Goal: Information Seeking & Learning: Compare options

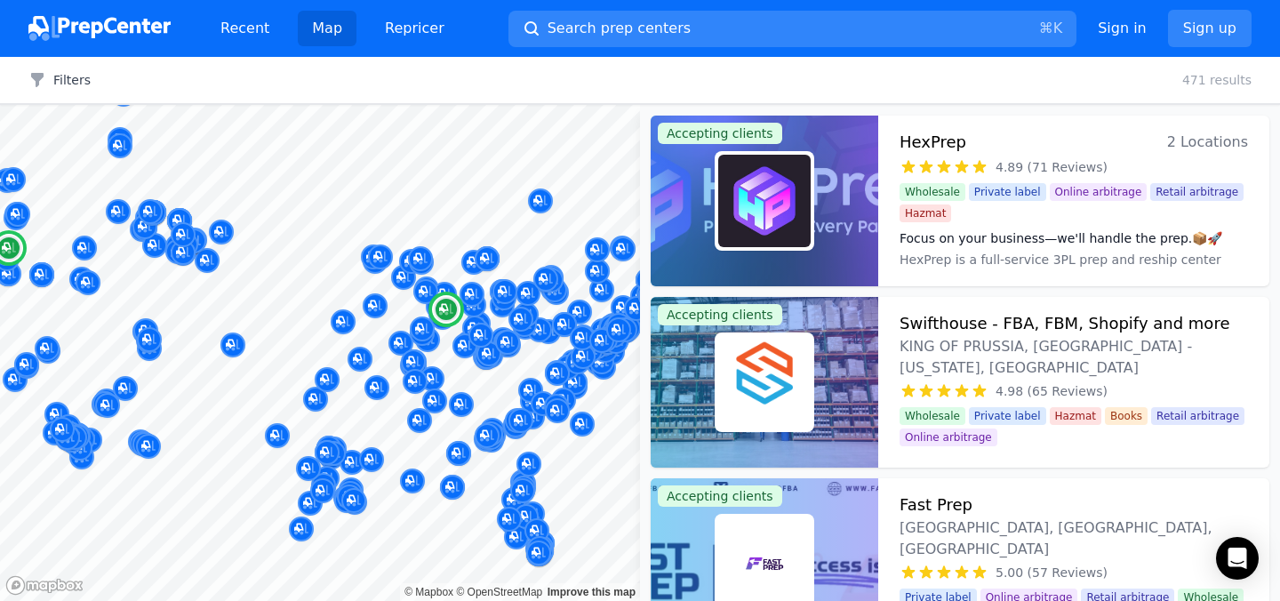
click at [1052, 146] on div "HexPrep 2 Locations" at bounding box center [1074, 142] width 348 height 25
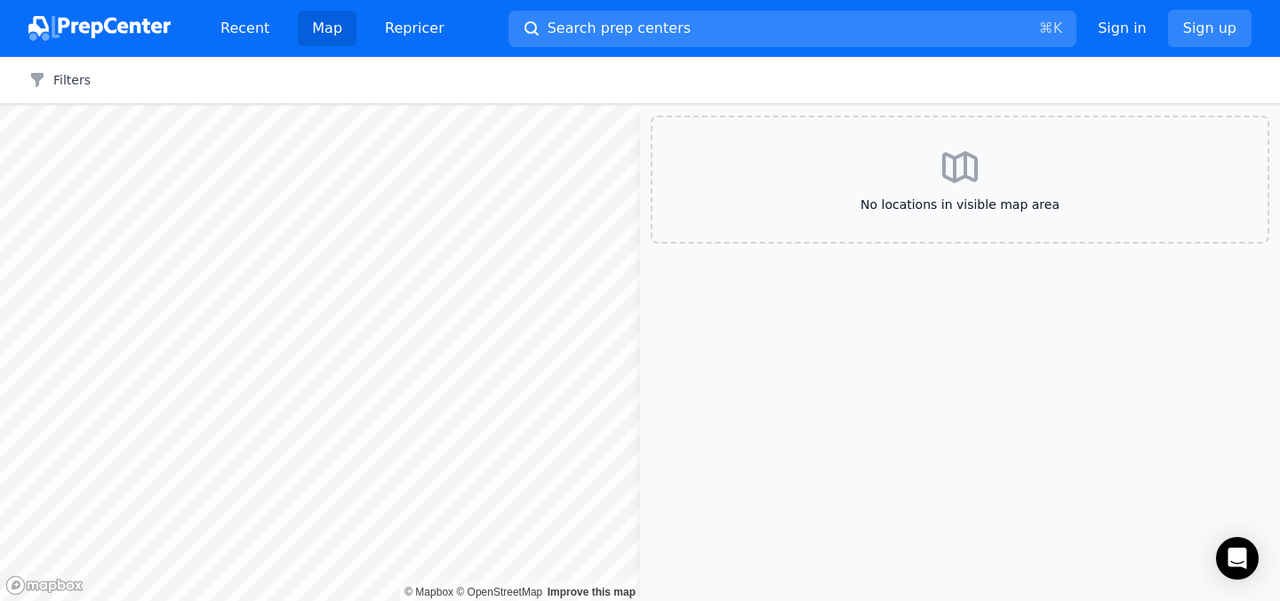
click at [863, 183] on div "No locations in visible map area" at bounding box center [960, 180] width 619 height 128
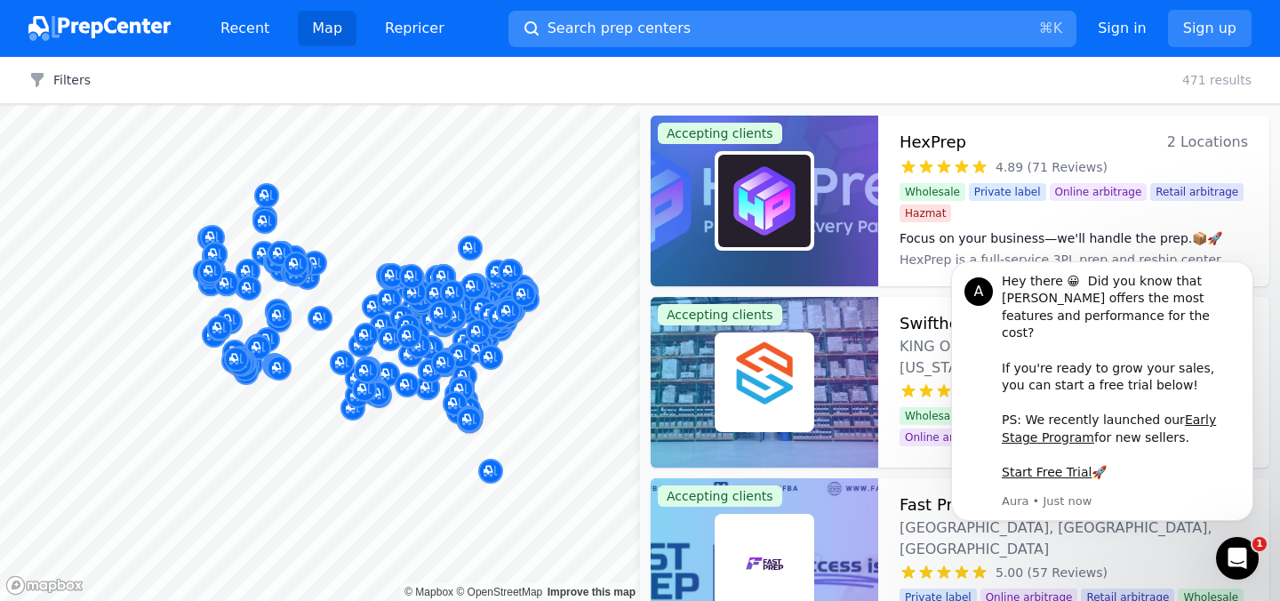
click at [589, 38] on span "Search prep centers" at bounding box center [619, 28] width 143 height 21
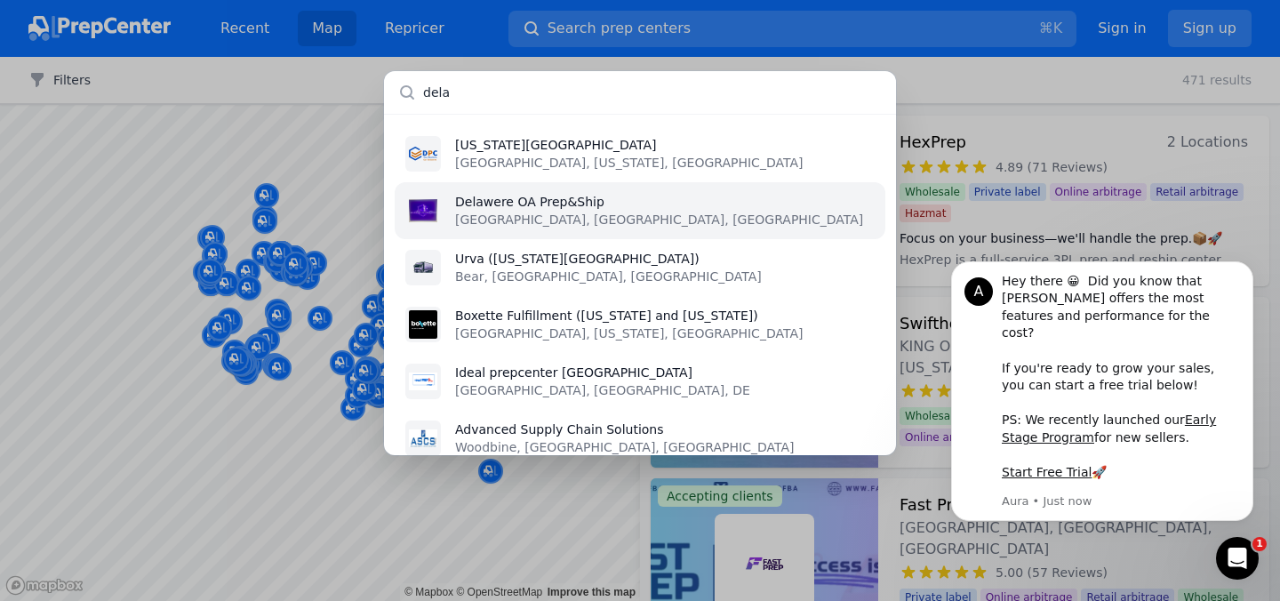
type input "dela"
click at [585, 209] on p "Delawere OA Prep&Ship" at bounding box center [659, 202] width 408 height 18
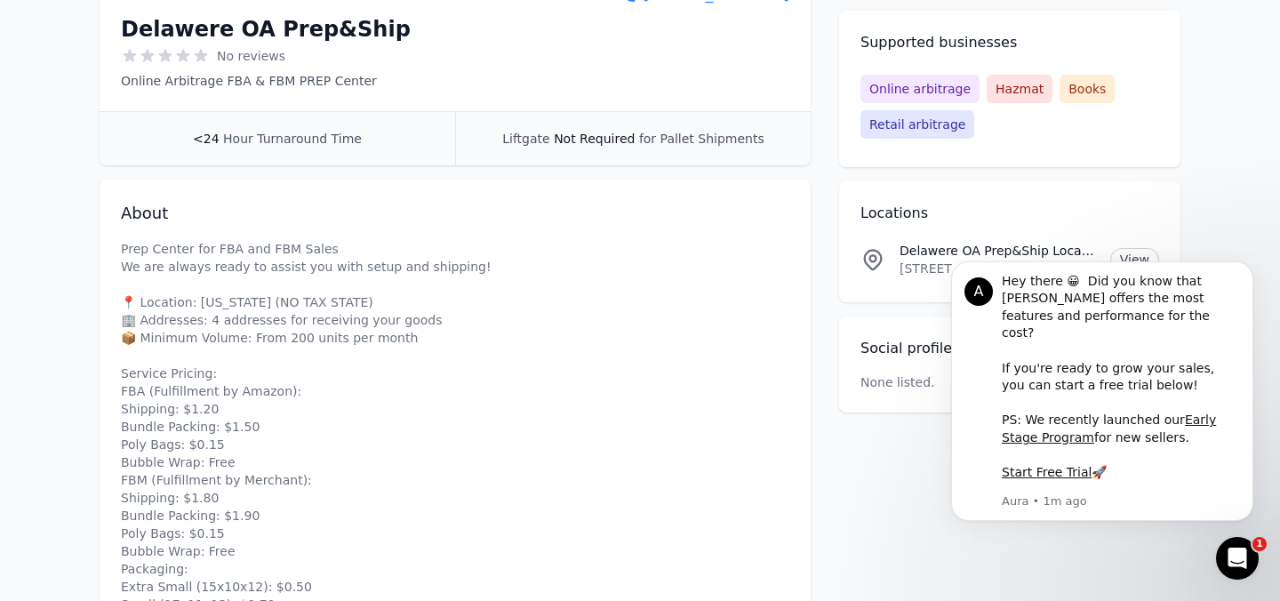
scroll to position [392, 0]
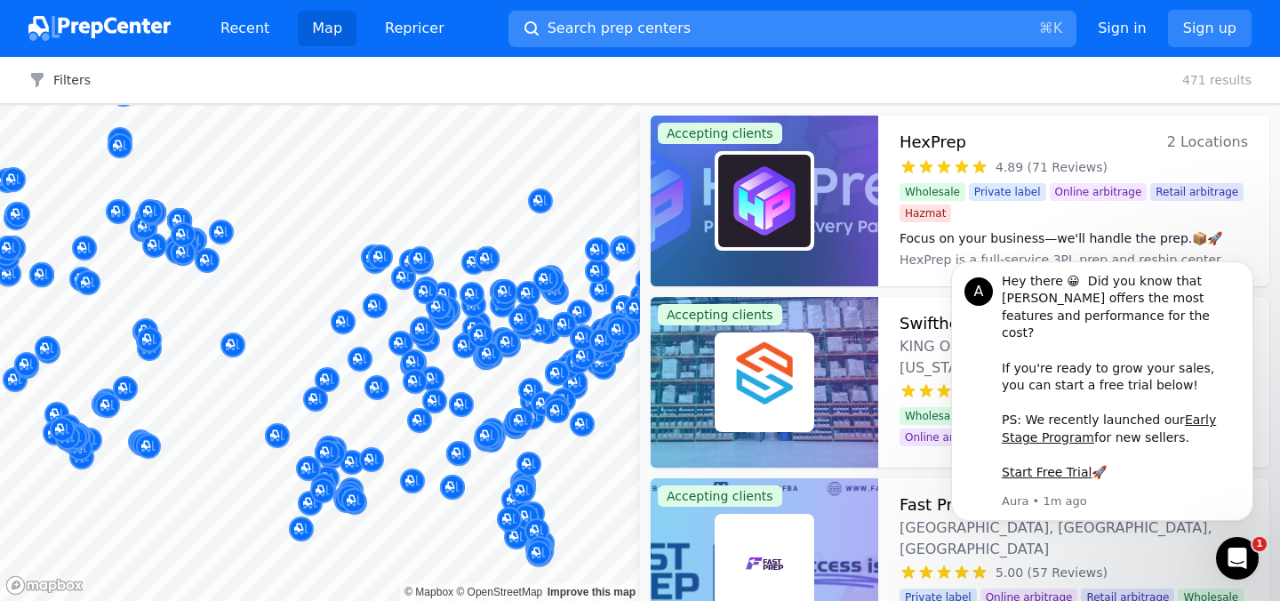
click at [659, 30] on span "Search prep centers" at bounding box center [619, 28] width 143 height 21
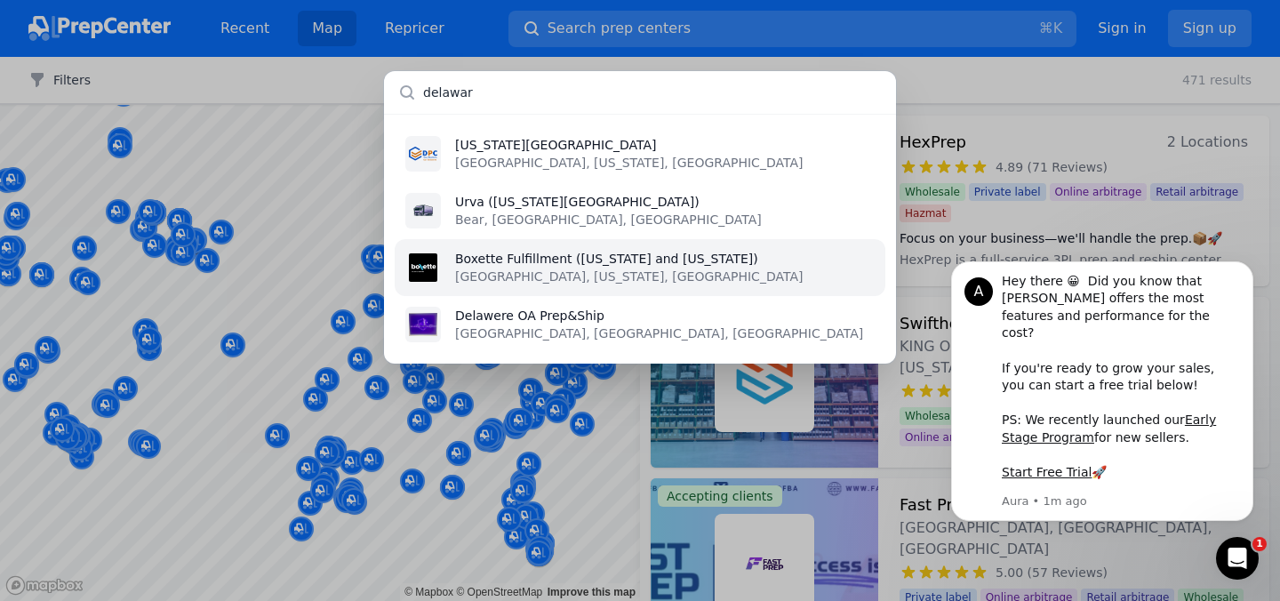
type input "delawar"
click at [611, 259] on p "Boxette Fulfillment (Delaware and California)" at bounding box center [629, 259] width 348 height 18
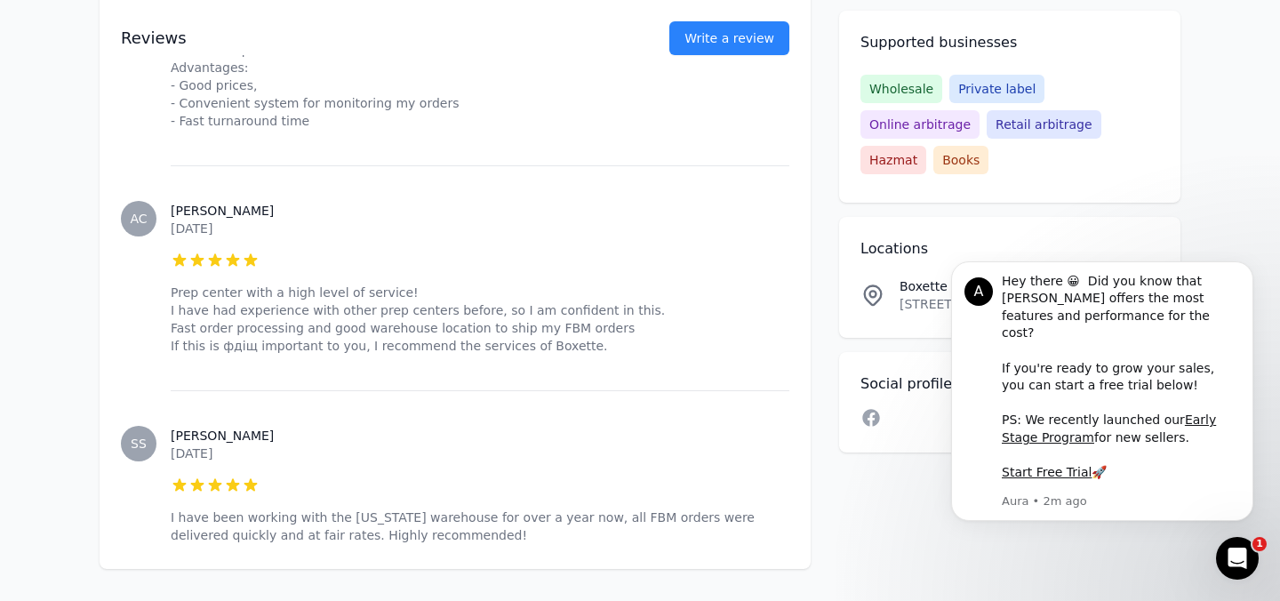
scroll to position [1594, 0]
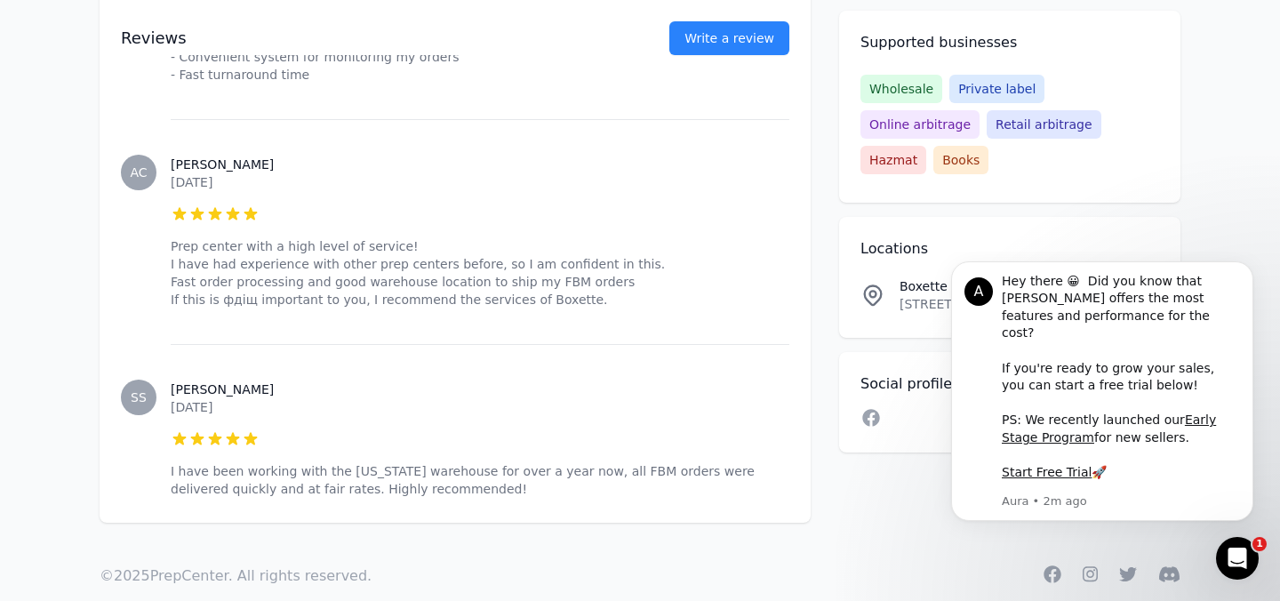
click at [615, 426] on div "Stephan S. January 9, 2024 5 out of 5 stars I have been working with the Delawa…" at bounding box center [480, 438] width 619 height 189
click at [768, 485] on div "Stephan S. January 9, 2024 5 out of 5 stars I have been working with the Delawa…" at bounding box center [480, 439] width 619 height 189
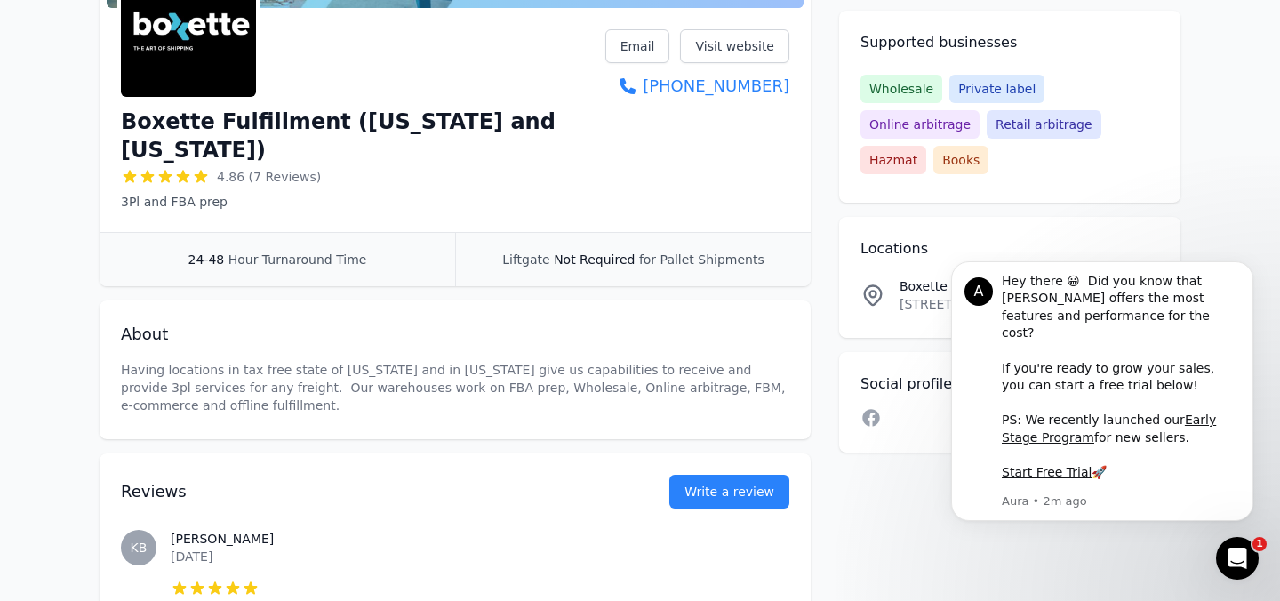
scroll to position [0, 0]
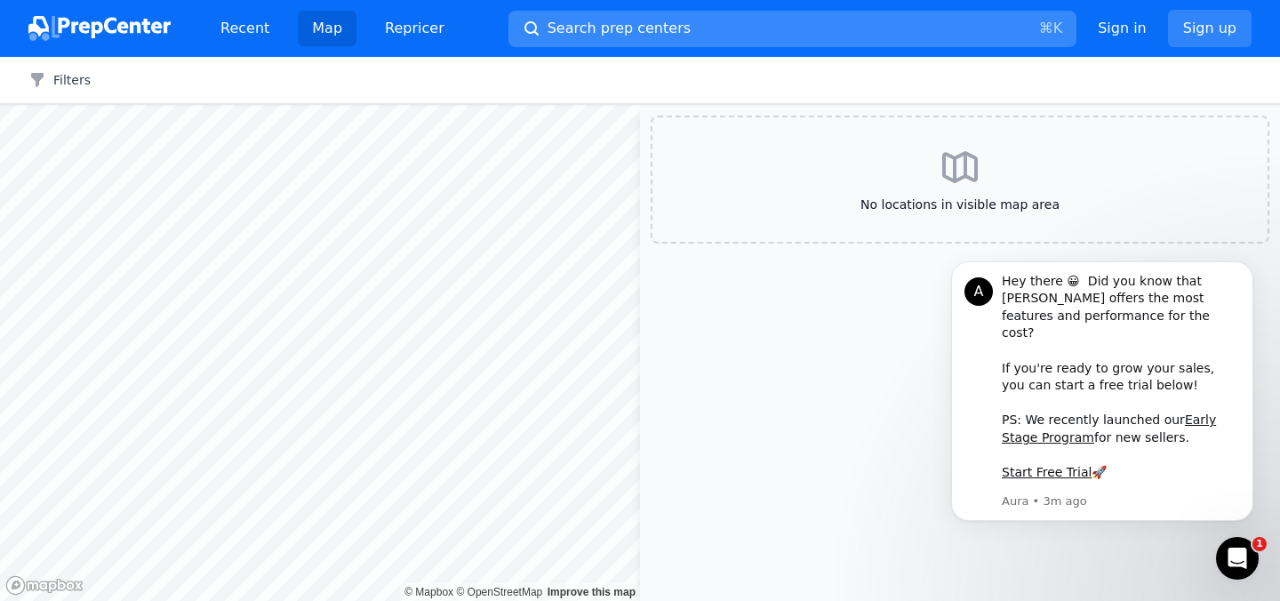
click at [567, 26] on span "Search prep centers" at bounding box center [619, 28] width 143 height 21
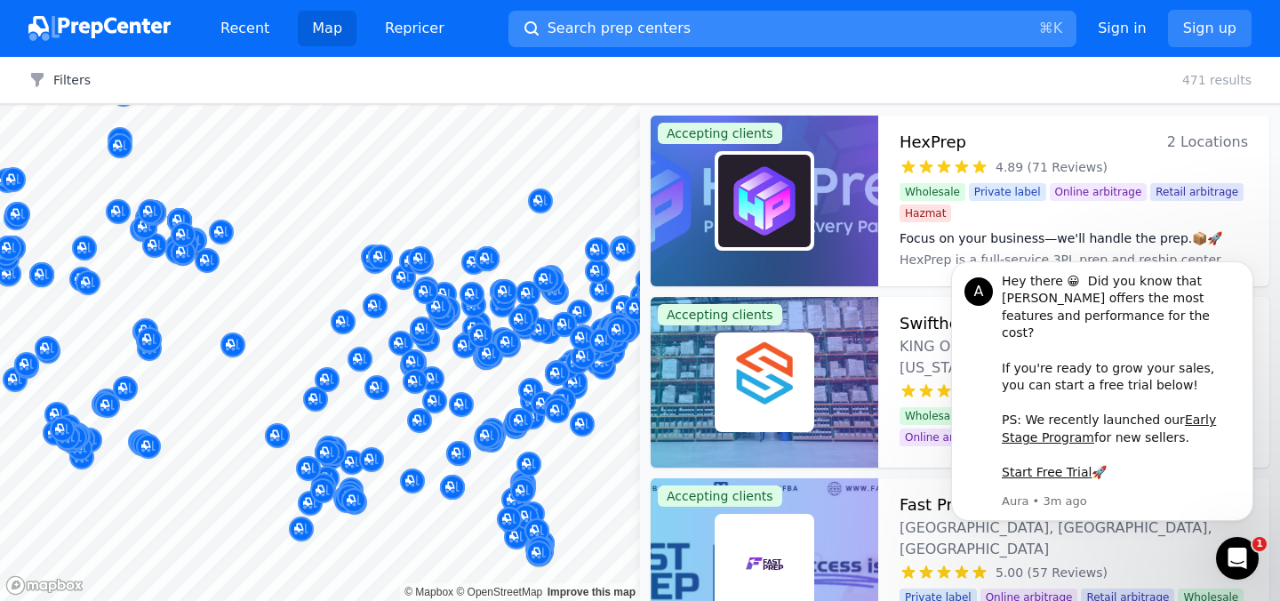
click at [569, 32] on div at bounding box center [640, 300] width 1280 height 601
click at [564, 35] on div at bounding box center [640, 300] width 1280 height 601
click at [591, 32] on div at bounding box center [640, 300] width 1280 height 601
click at [612, 25] on div at bounding box center [640, 300] width 1280 height 601
click at [615, 26] on div at bounding box center [640, 300] width 1280 height 601
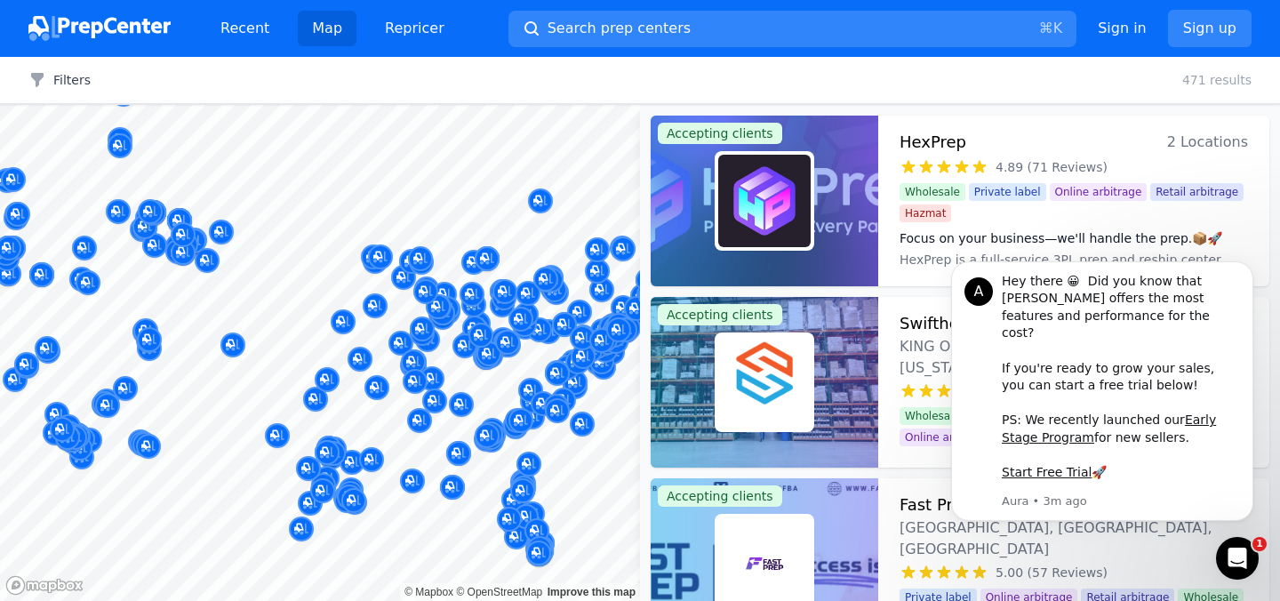
click at [612, 34] on div at bounding box center [640, 300] width 1280 height 601
click at [764, 17] on div at bounding box center [640, 300] width 1280 height 601
click at [759, 20] on div at bounding box center [640, 300] width 1280 height 601
click at [718, 12] on div at bounding box center [640, 300] width 1280 height 601
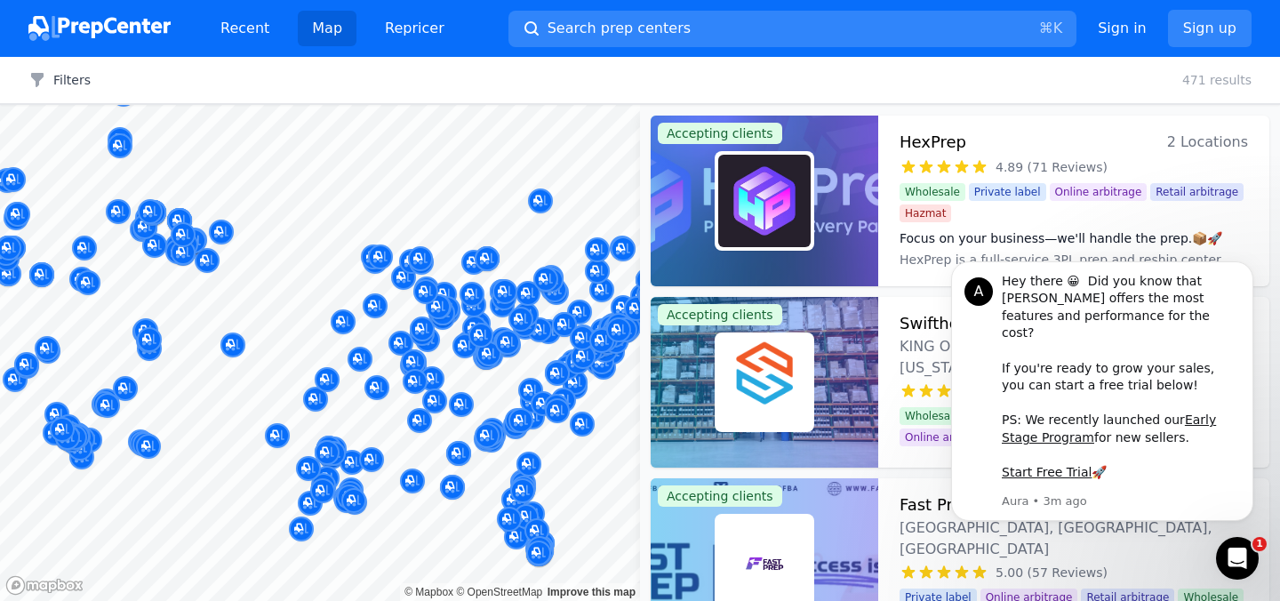
click at [584, 56] on div at bounding box center [640, 300] width 1280 height 601
click at [582, 20] on div at bounding box center [640, 300] width 1280 height 601
click at [1251, 271] on icon "Dismiss notification" at bounding box center [1249, 266] width 10 height 10
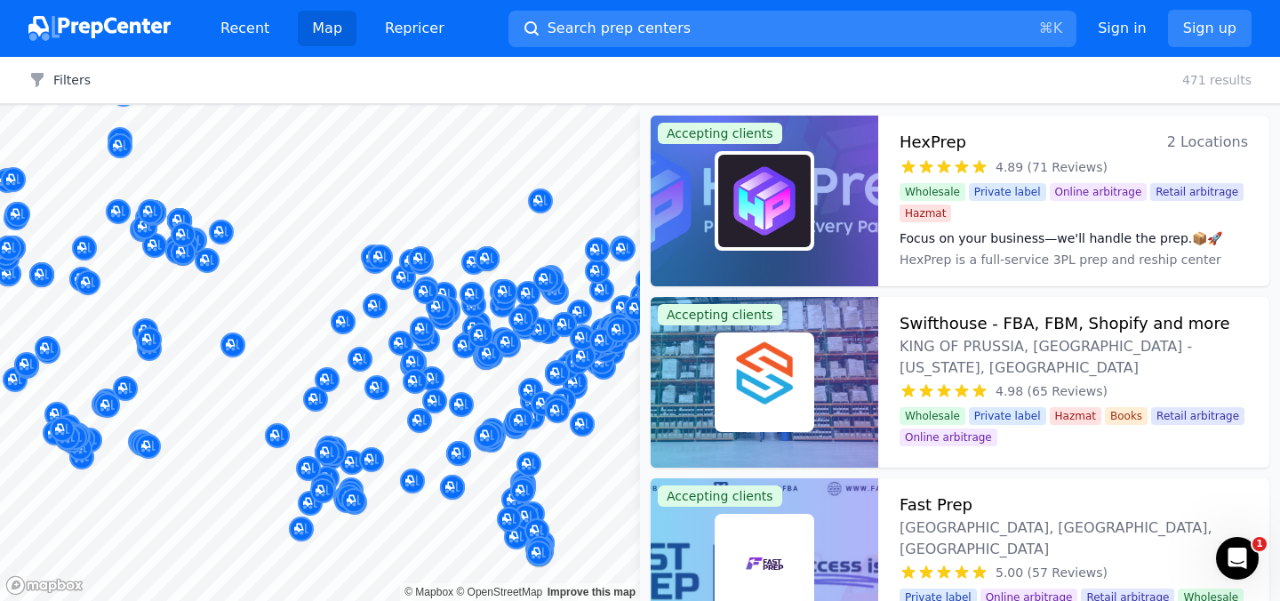
click at [784, 26] on div at bounding box center [640, 300] width 1280 height 601
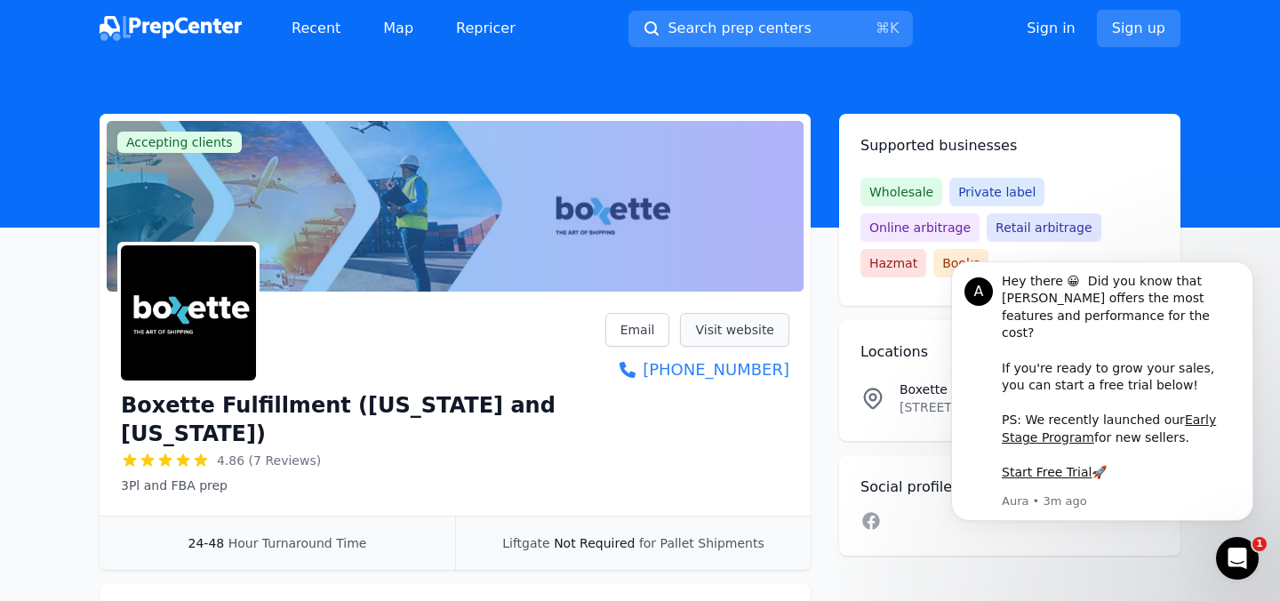
click at [724, 320] on link "Visit website" at bounding box center [734, 330] width 109 height 34
click at [806, 27] on button "Search prep centers ⌘ K" at bounding box center [770, 29] width 284 height 36
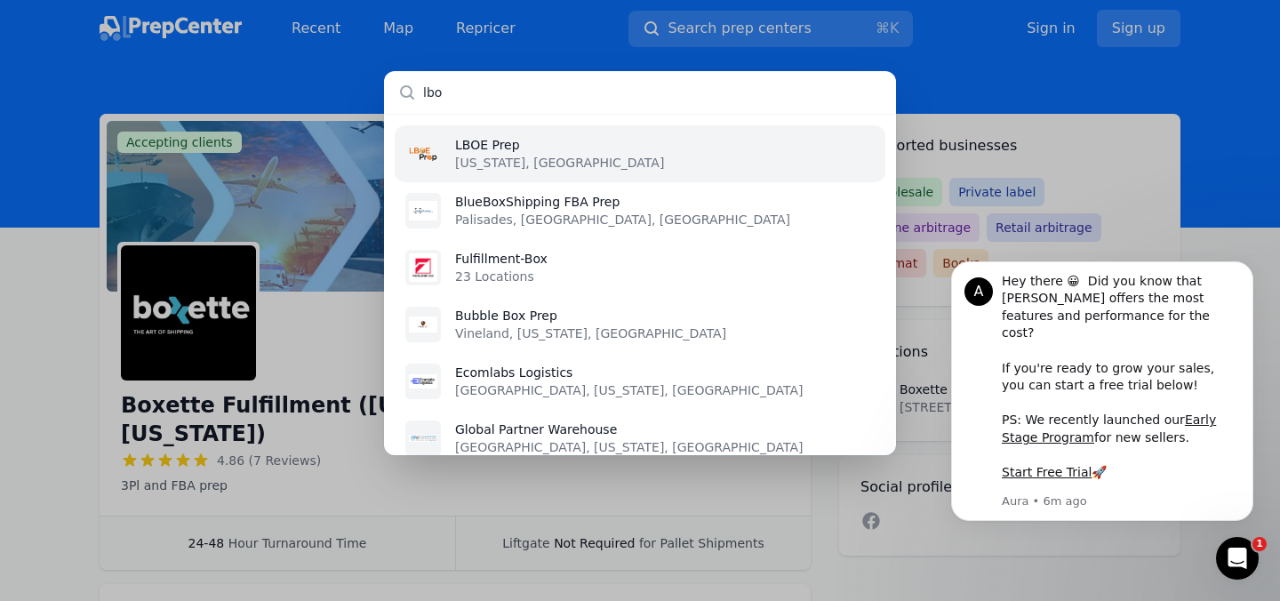
type input "lbo"
click at [592, 160] on li "LBOE Prep [US_STATE], [GEOGRAPHIC_DATA]" at bounding box center [640, 153] width 491 height 57
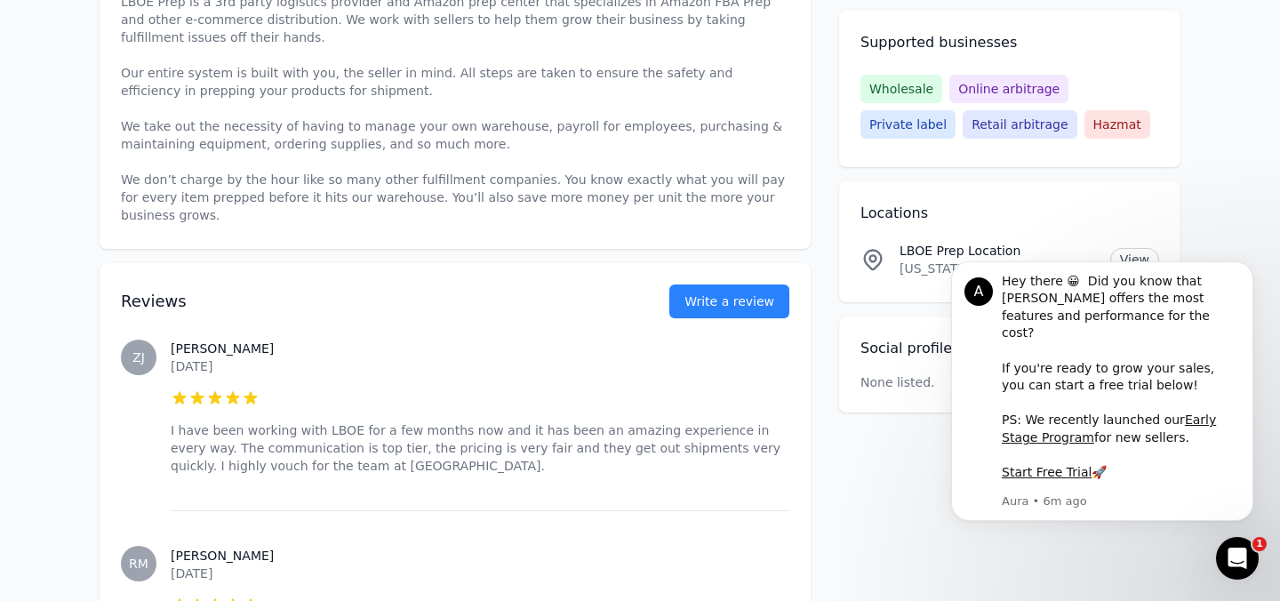
scroll to position [639, 0]
click at [183, 341] on h3 "[PERSON_NAME]" at bounding box center [480, 350] width 619 height 18
click at [186, 341] on h3 "[PERSON_NAME]" at bounding box center [480, 350] width 619 height 18
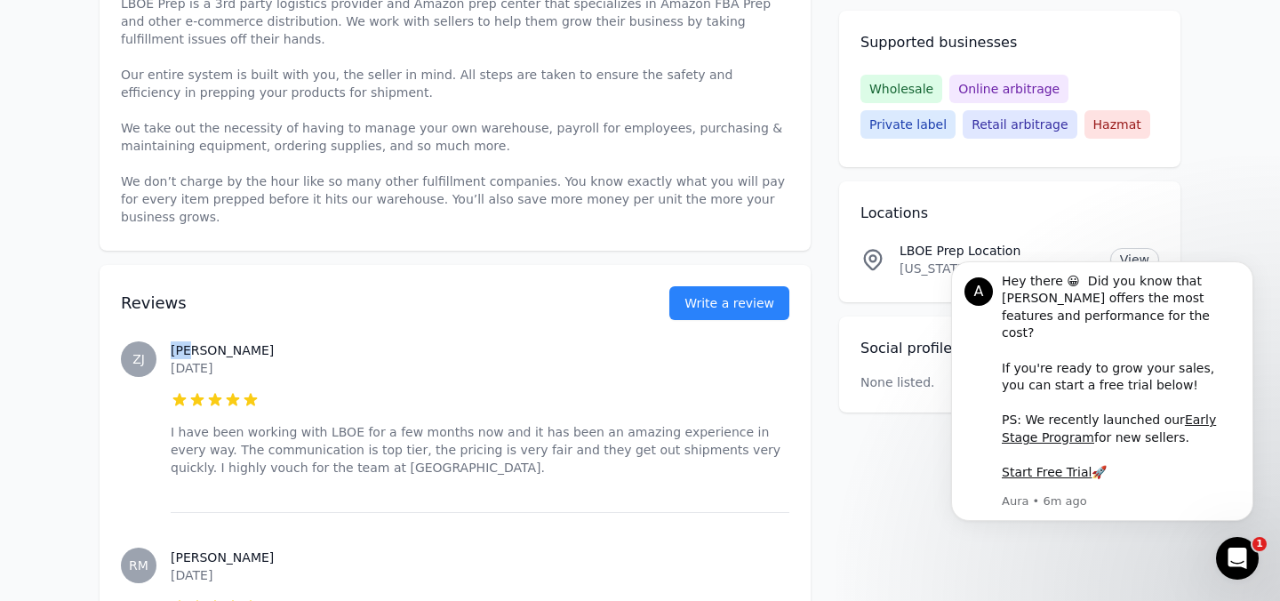
click at [186, 341] on h3 "[PERSON_NAME]" at bounding box center [480, 350] width 619 height 18
click at [141, 353] on span "ZJ" at bounding box center [138, 359] width 12 height 12
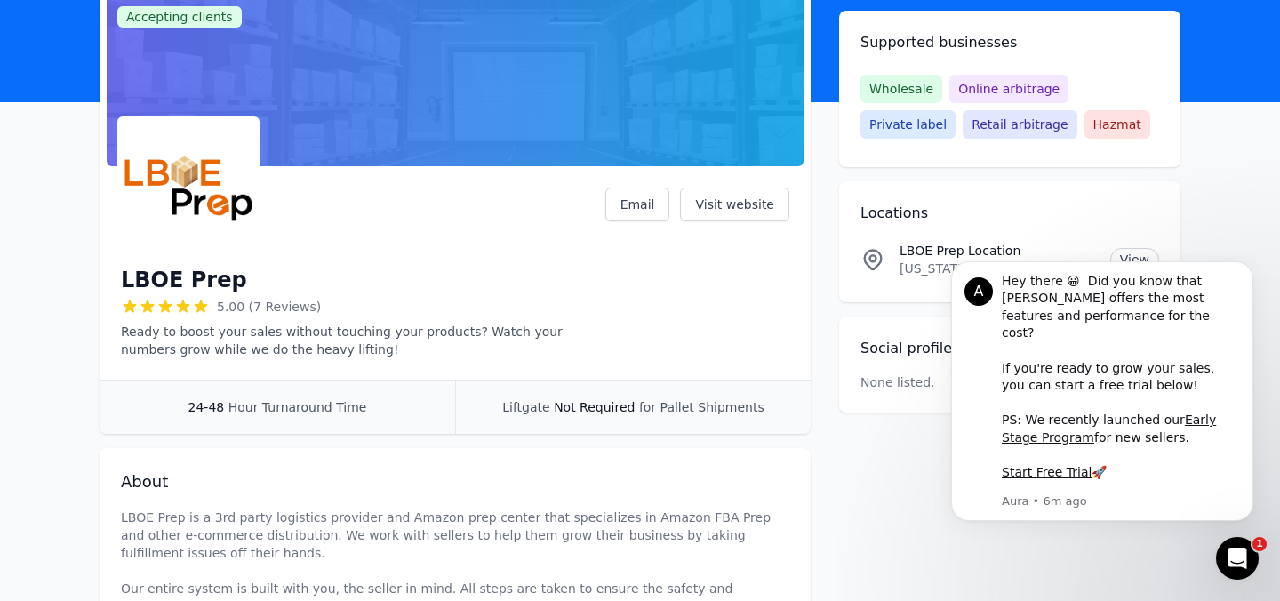
scroll to position [126, 0]
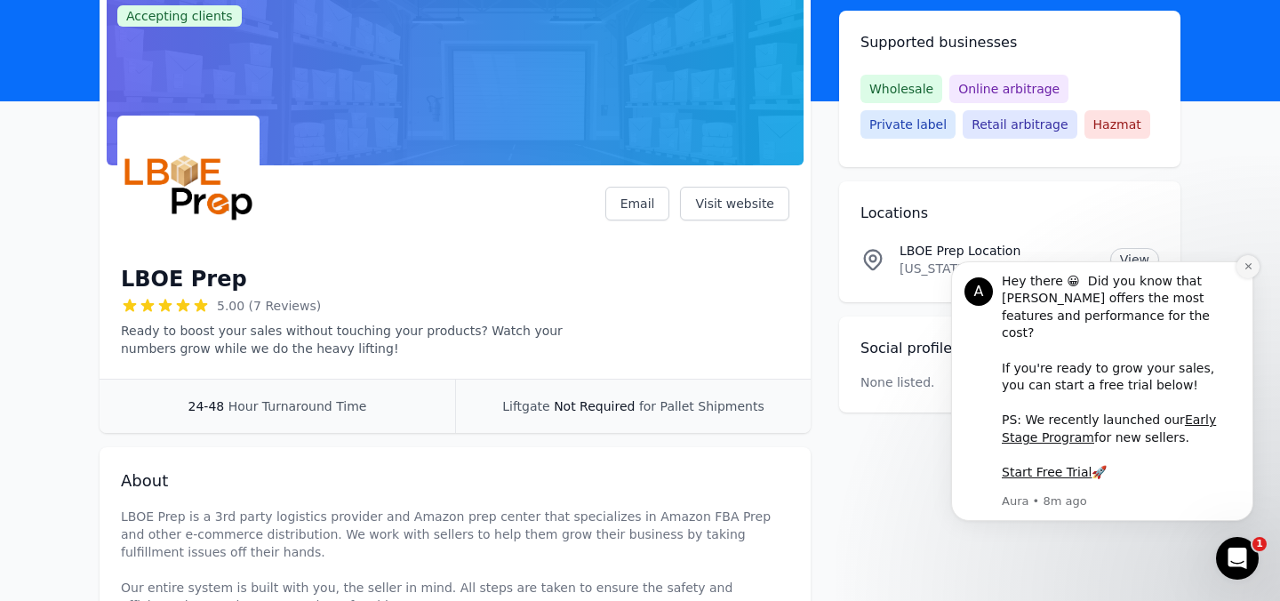
click at [1251, 276] on button "Dismiss notification" at bounding box center [1247, 266] width 23 height 23
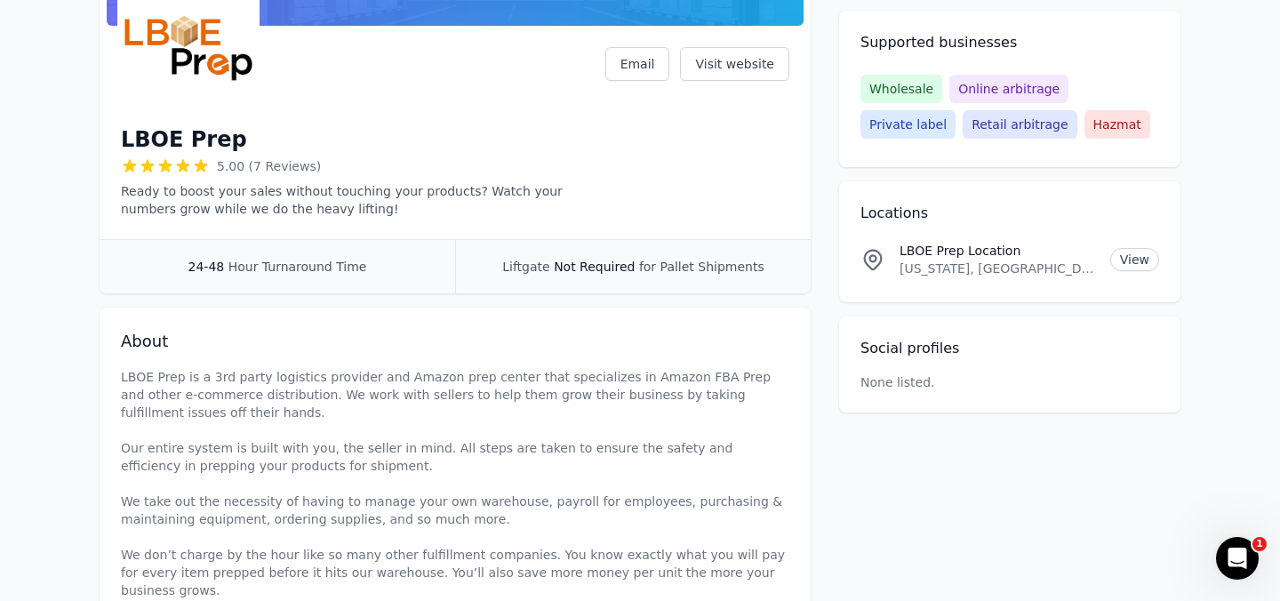
scroll to position [0, 0]
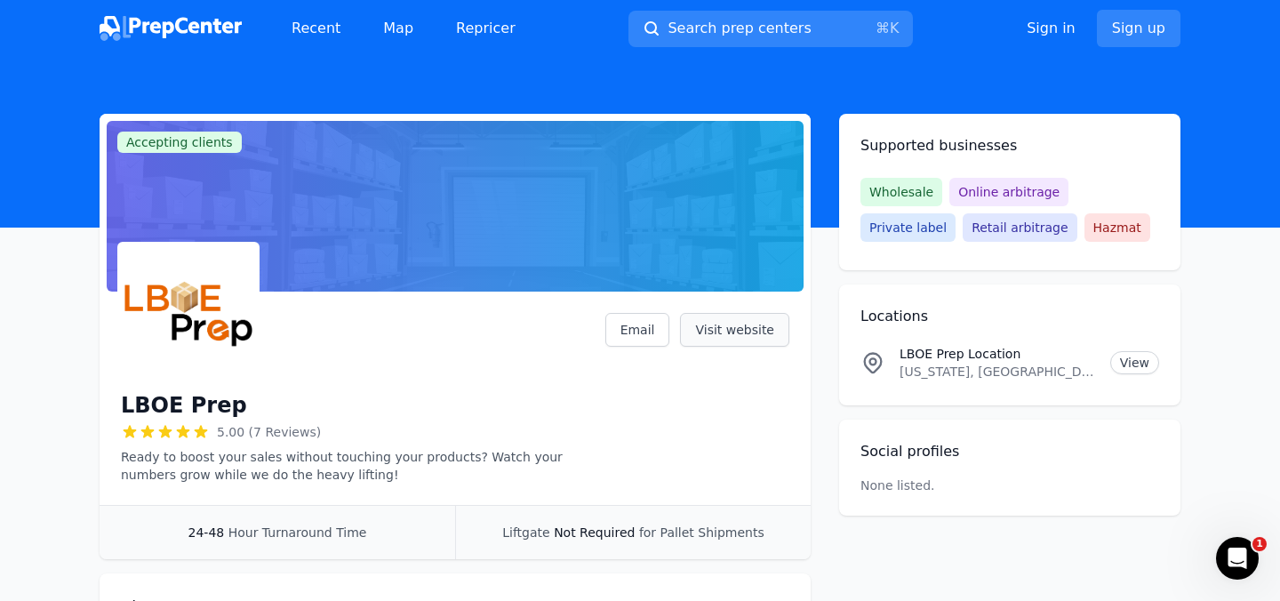
click at [740, 345] on link "Visit website" at bounding box center [734, 330] width 109 height 34
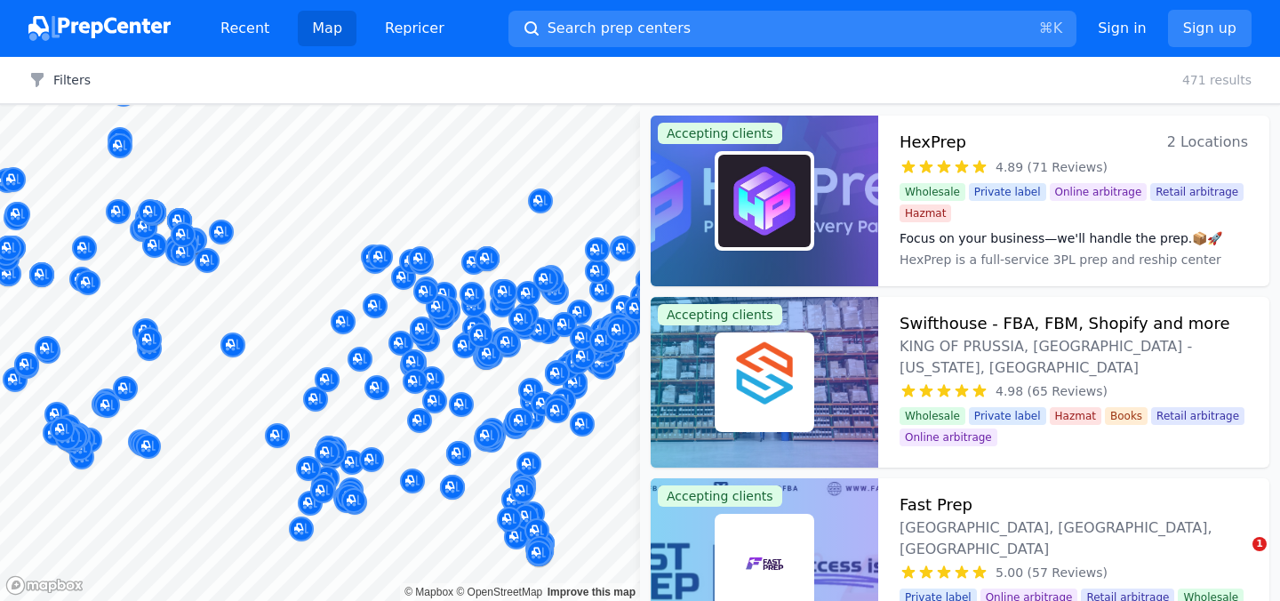
click at [601, 40] on div at bounding box center [640, 300] width 1280 height 601
click at [620, 28] on div at bounding box center [640, 300] width 1280 height 601
click at [669, 20] on div at bounding box center [640, 300] width 1280 height 601
click at [563, 41] on div at bounding box center [640, 300] width 1280 height 601
click at [555, 44] on div at bounding box center [640, 300] width 1280 height 601
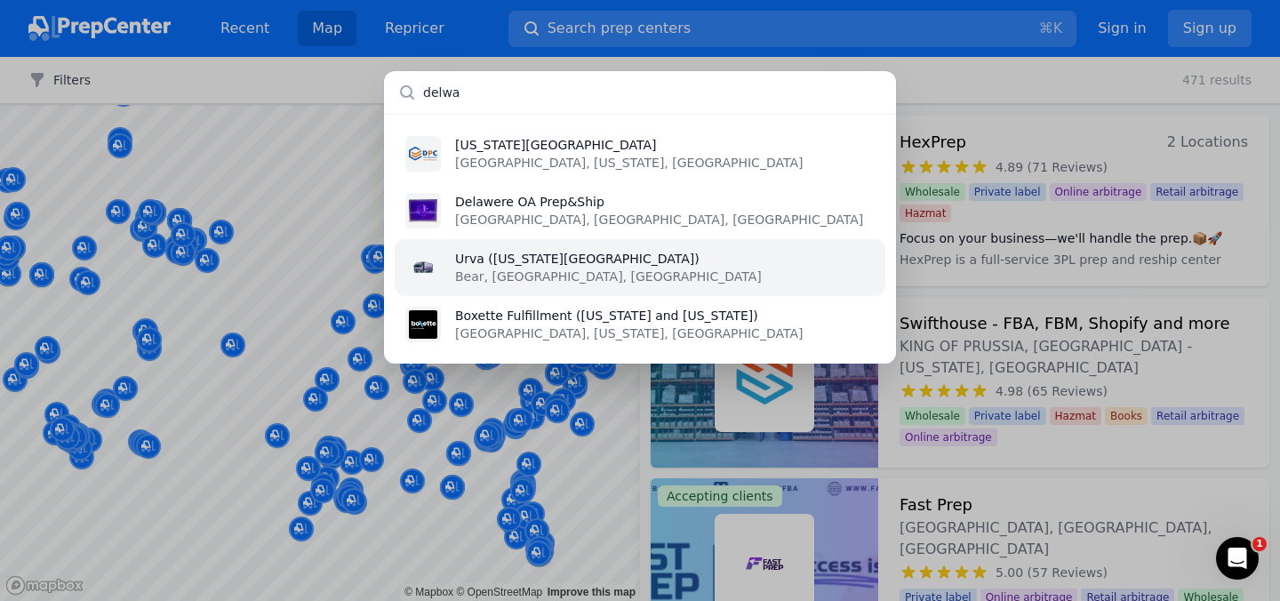
type input "delwa"
click at [613, 289] on li "Urva (Delaware Prep Center) Bear, DE, US" at bounding box center [640, 267] width 491 height 57
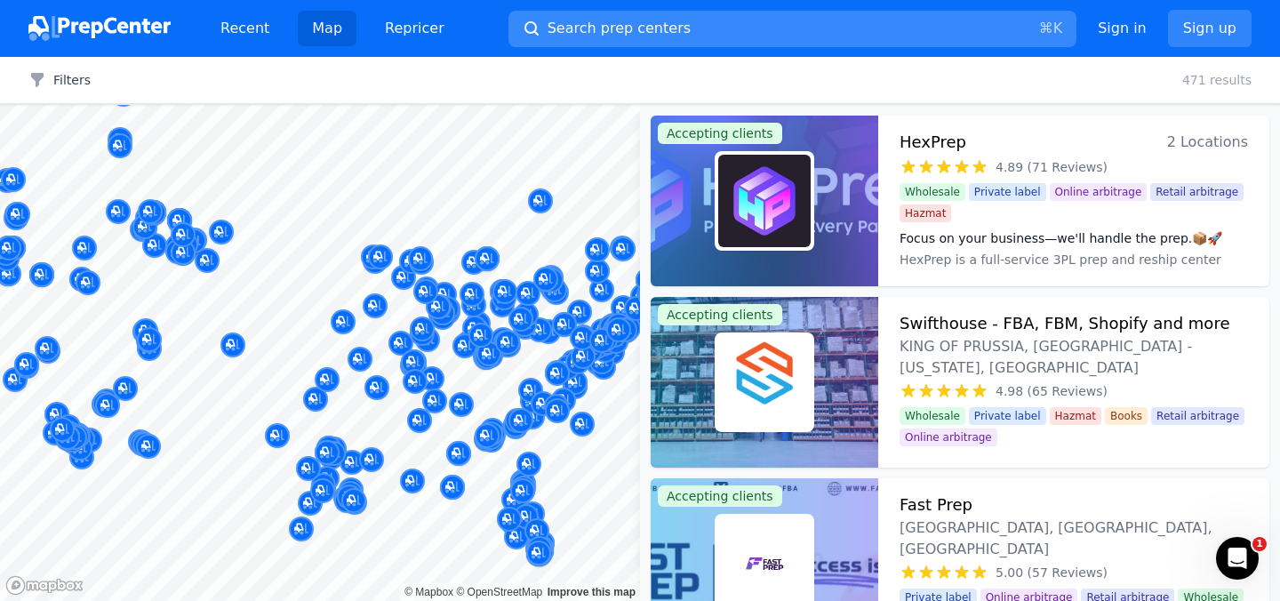
click at [558, 20] on span "Search prep centers" at bounding box center [619, 28] width 143 height 21
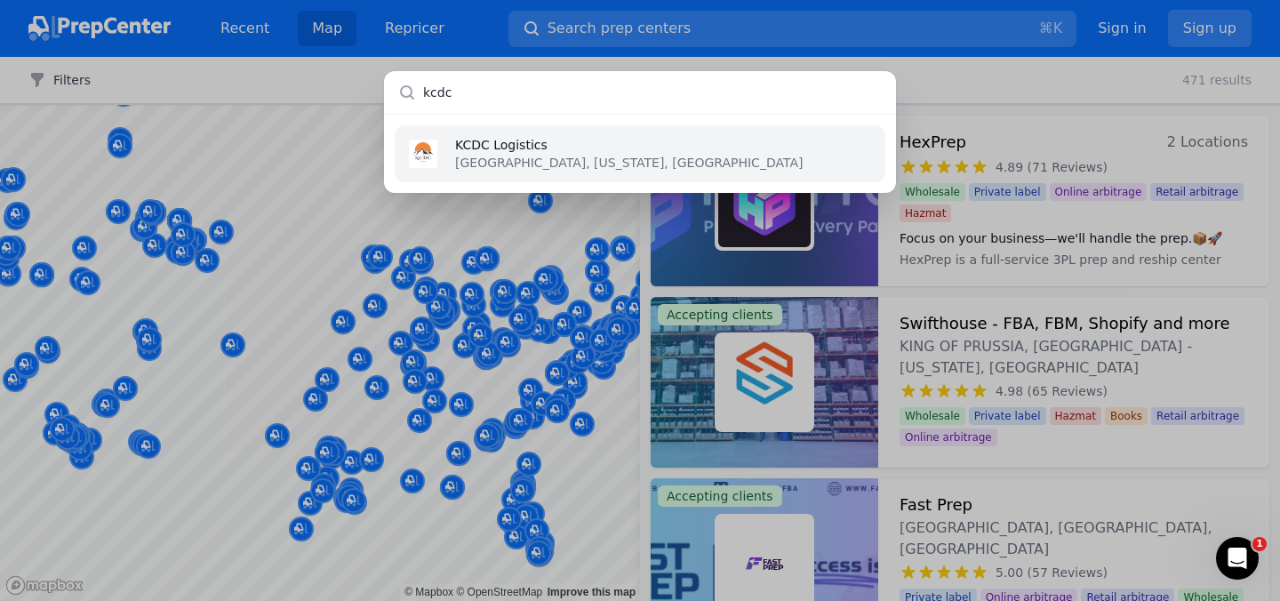
type input "kcdc"
click at [569, 143] on p "KCDC Logistics" at bounding box center [629, 145] width 348 height 18
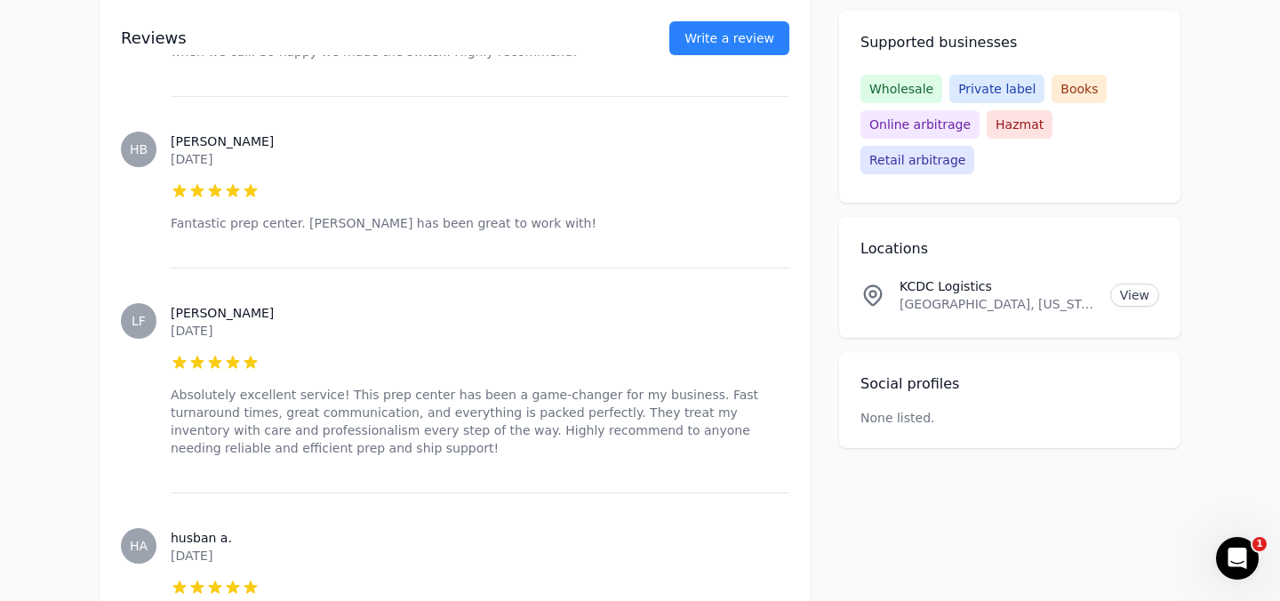
scroll to position [1602, 0]
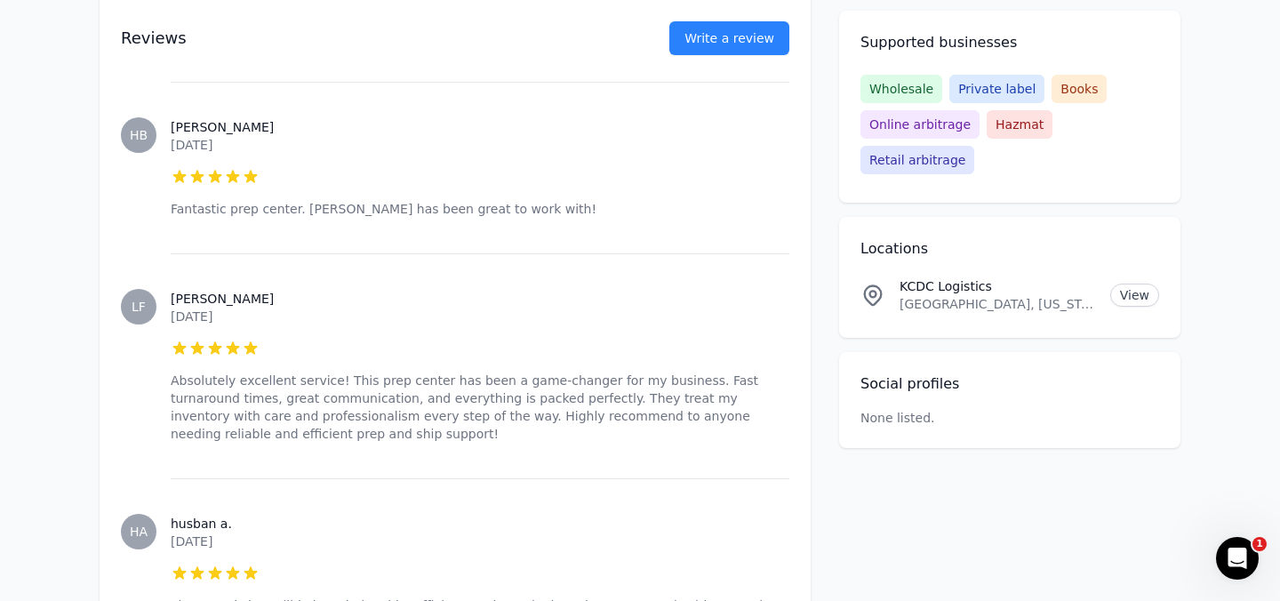
click at [509, 372] on p "Absolutely excellent service! This prep center has been a game-changer for my b…" at bounding box center [480, 407] width 619 height 71
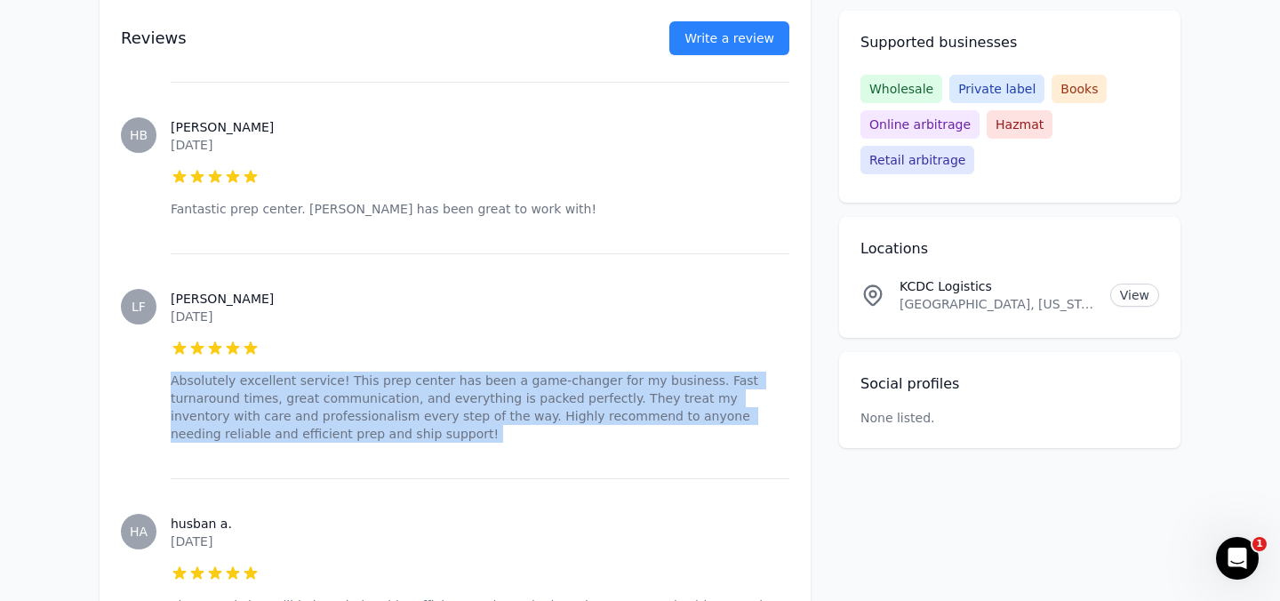
click at [509, 372] on p "Absolutely excellent service! This prep center has been a game-changer for my b…" at bounding box center [480, 407] width 619 height 71
click at [513, 436] on p "Absolutely excellent service! This prep center has been a game-changer for my b…" at bounding box center [480, 407] width 619 height 71
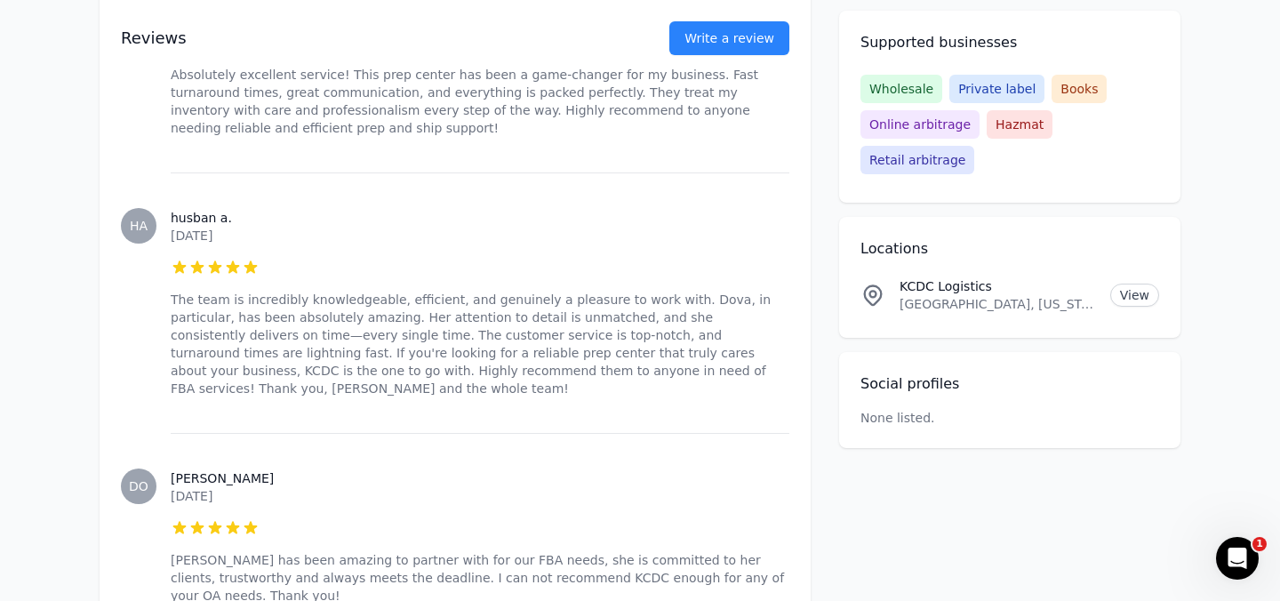
scroll to position [1950, 0]
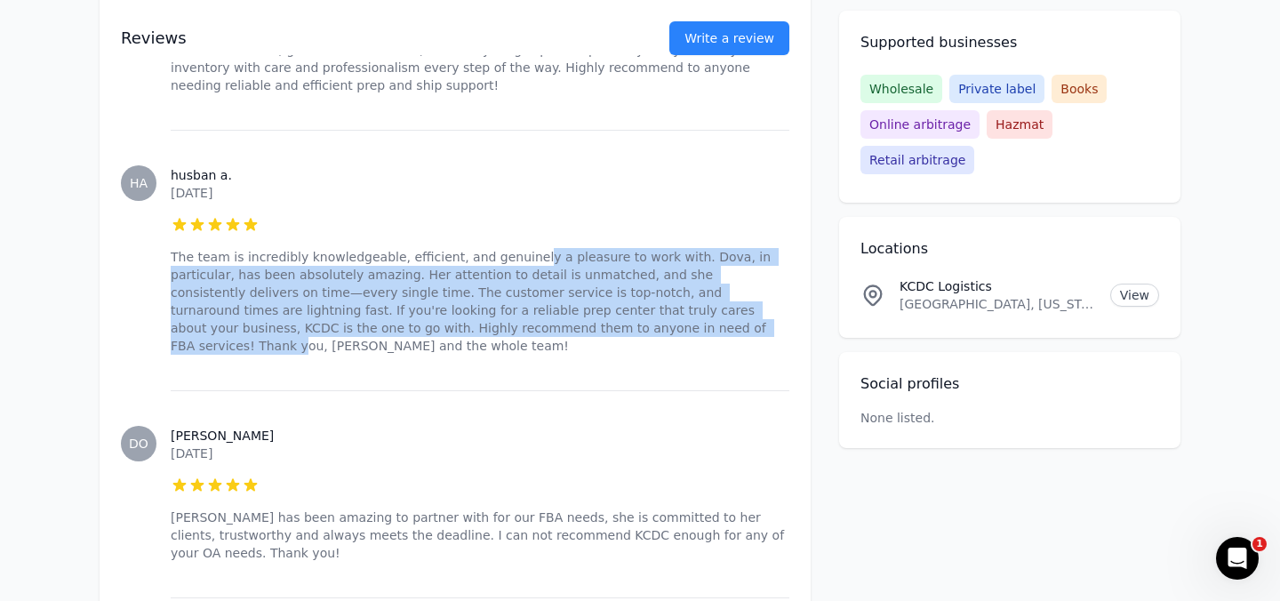
drag, startPoint x: 520, startPoint y: 252, endPoint x: 518, endPoint y: 328, distance: 76.5
click at [518, 328] on p "The team is incredibly knowledgeable, efficient, and genuinely a pleasure to wo…" at bounding box center [480, 301] width 619 height 107
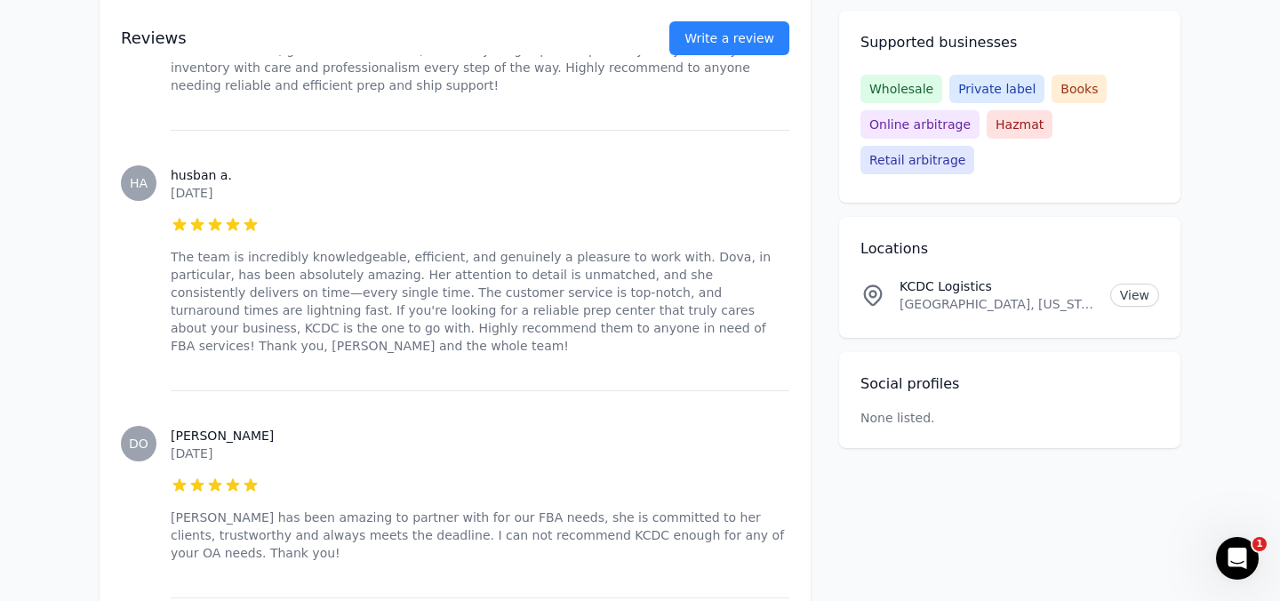
click at [692, 343] on div "husban a. April 30, 2025 5 out of 5 stars The team is incredibly knowledgeable,…" at bounding box center [480, 260] width 619 height 260
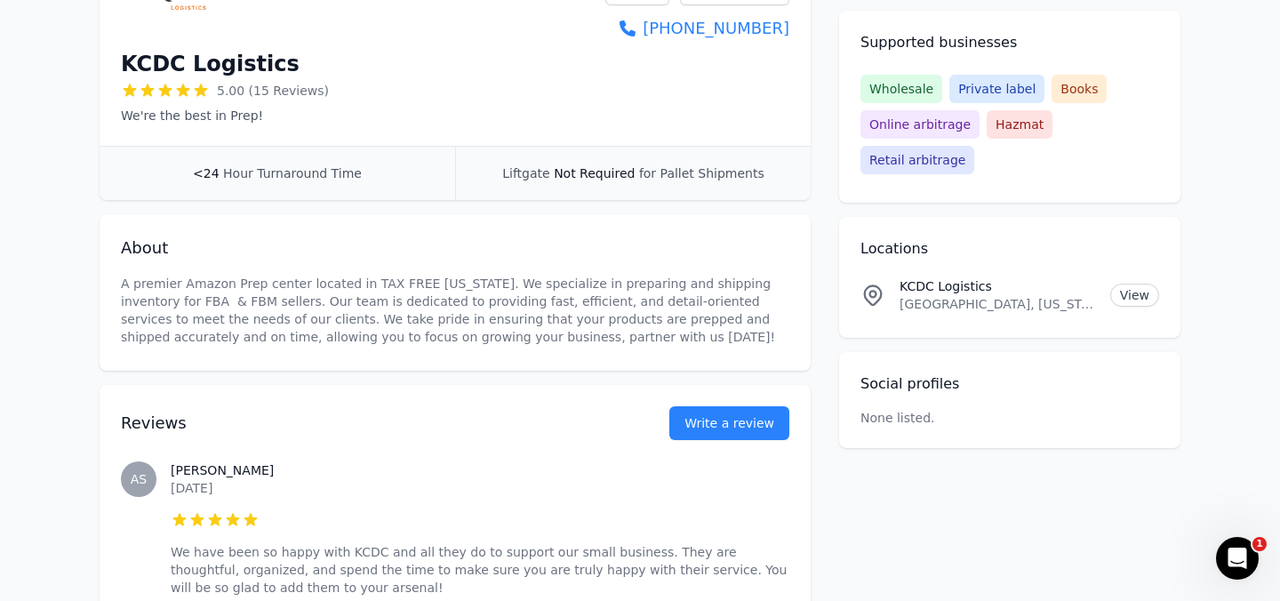
scroll to position [0, 0]
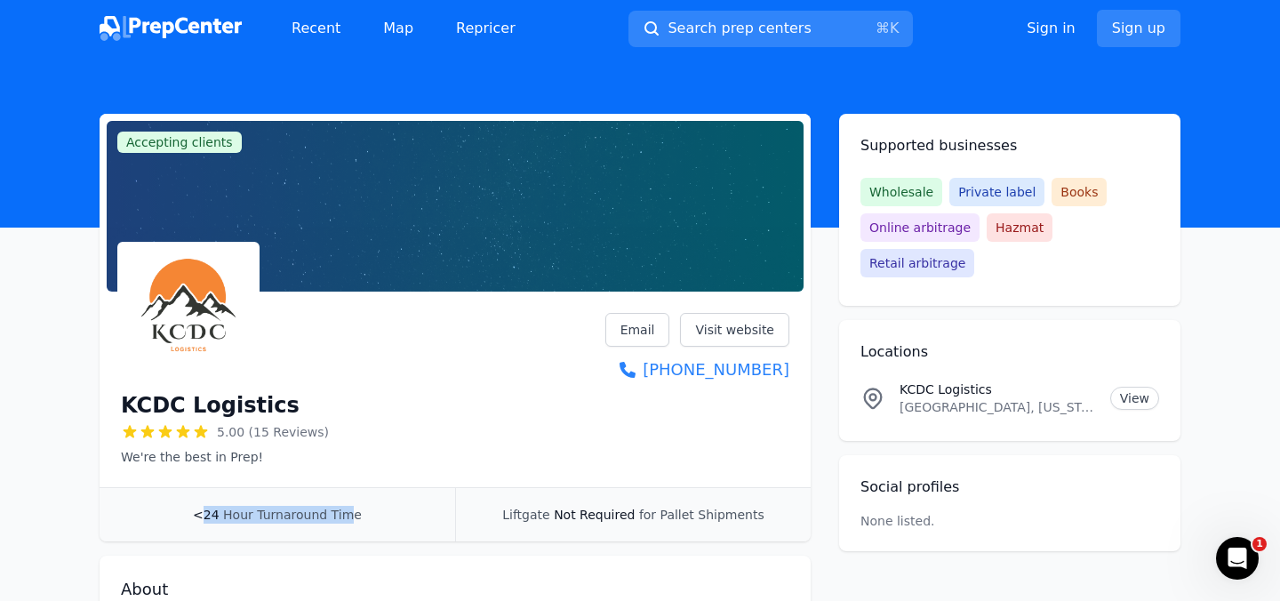
drag, startPoint x: 344, startPoint y: 517, endPoint x: 204, endPoint y: 517, distance: 139.6
click at [204, 517] on div "<24 Hour Turnaround Time" at bounding box center [278, 514] width 356 height 53
click at [204, 517] on span "<24" at bounding box center [206, 515] width 27 height 14
drag, startPoint x: 204, startPoint y: 517, endPoint x: 417, endPoint y: 517, distance: 212.4
click at [417, 517] on div "<24 Hour Turnaround Time" at bounding box center [278, 514] width 356 height 53
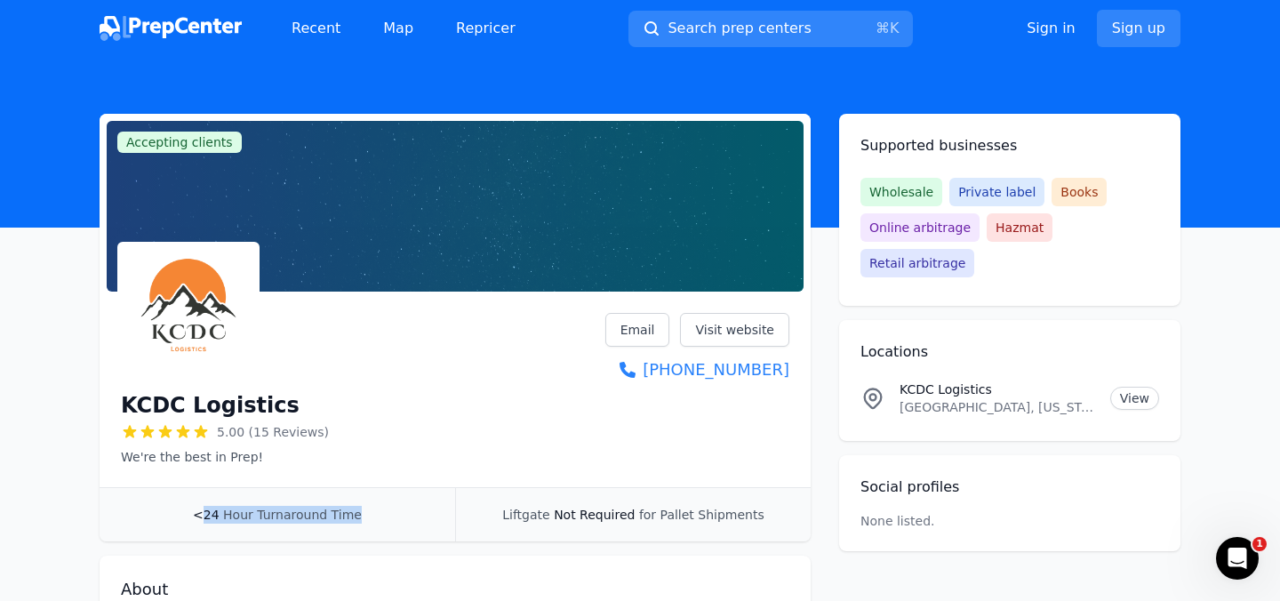
scroll to position [53, 0]
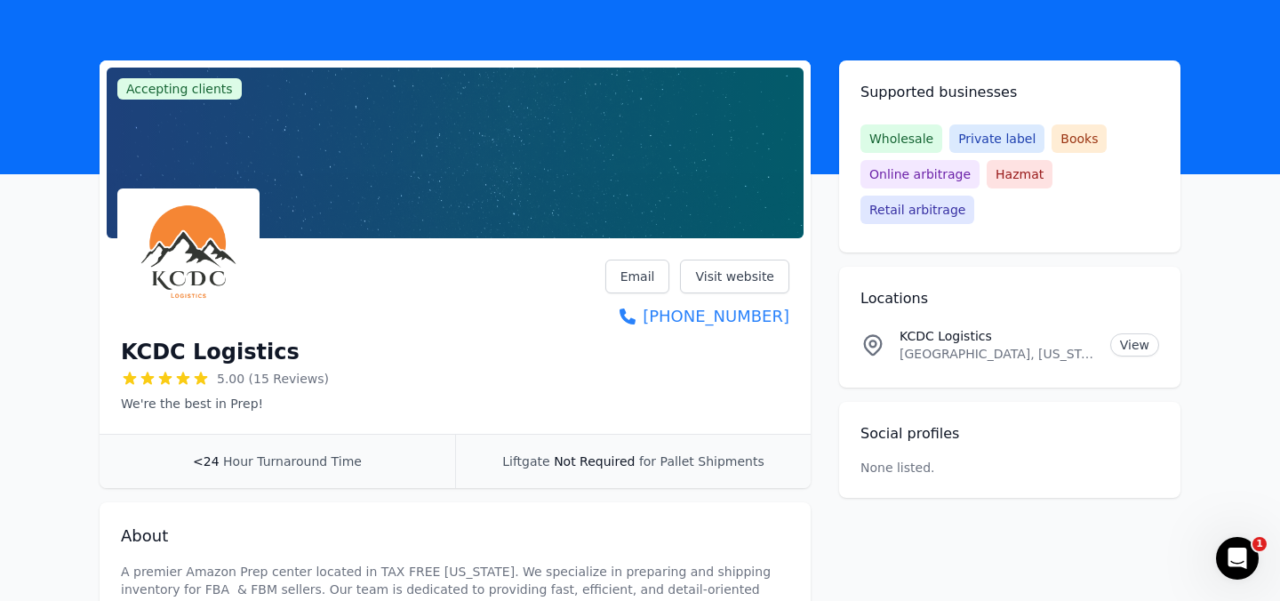
click at [660, 458] on span "for Pallet Shipments" at bounding box center [701, 461] width 125 height 14
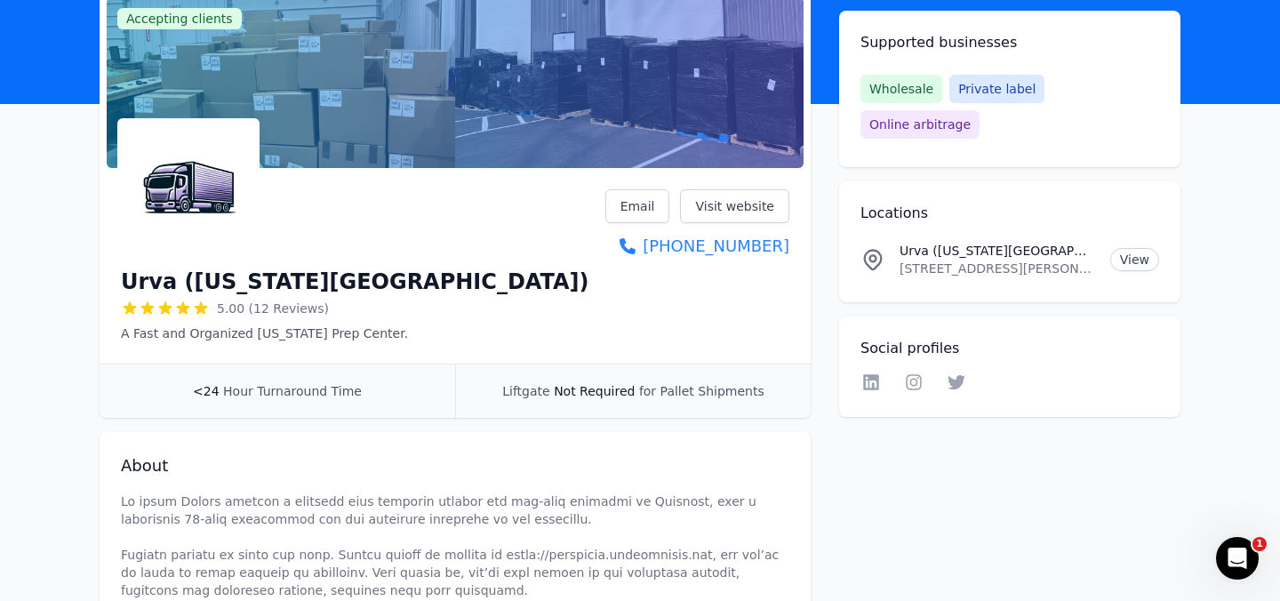
scroll to position [124, 0]
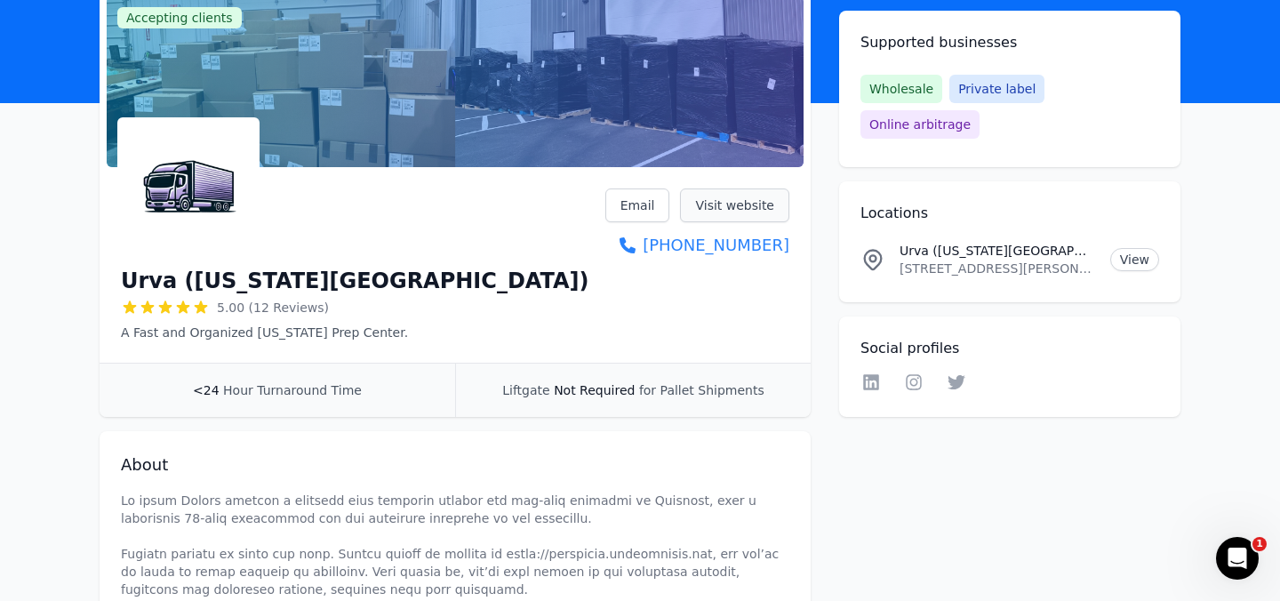
click at [710, 213] on link "Visit website" at bounding box center [734, 205] width 109 height 34
